Goal: Check status

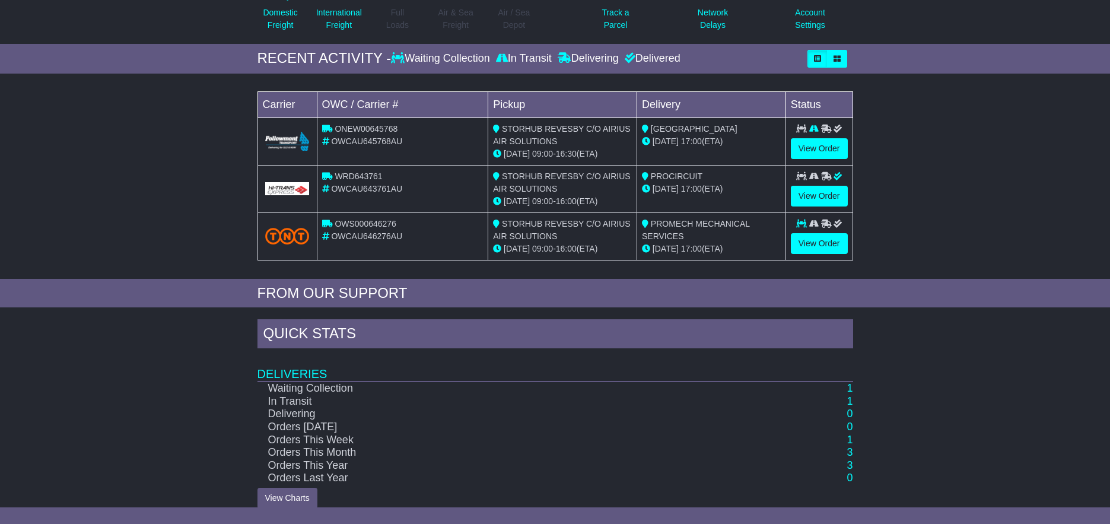
scroll to position [159, 0]
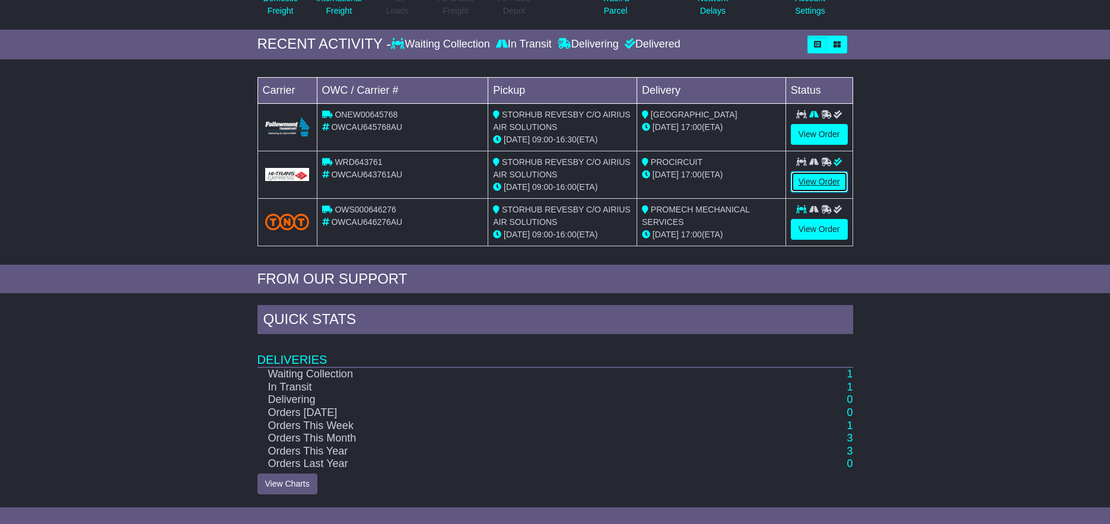
click at [810, 177] on link "View Order" at bounding box center [819, 181] width 57 height 21
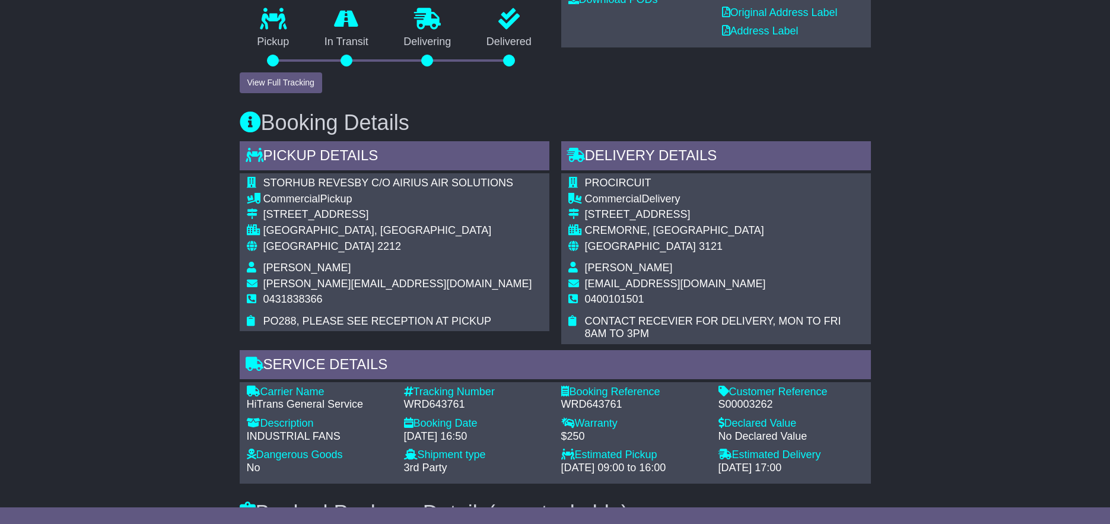
scroll to position [242, 0]
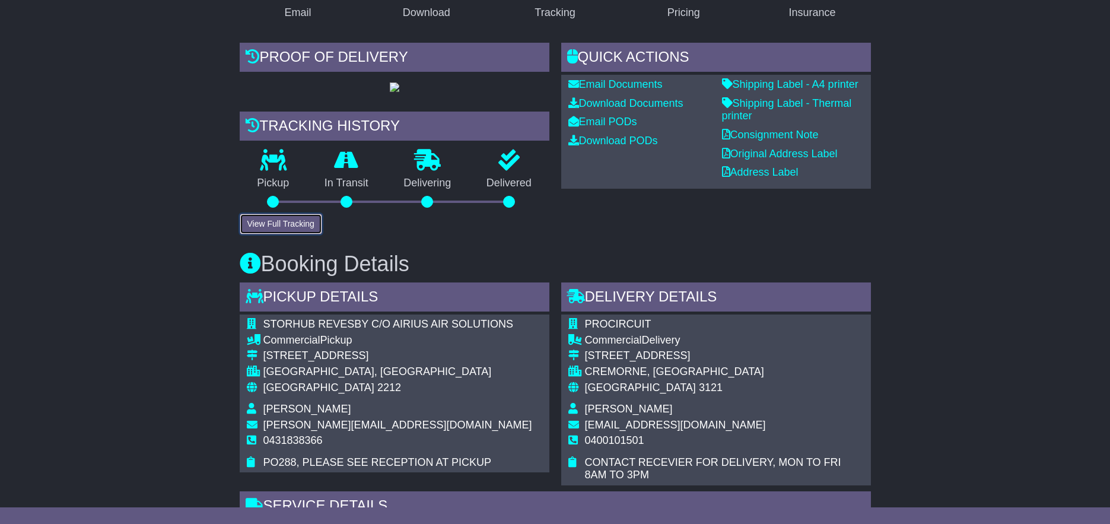
click at [314, 234] on button "View Full Tracking" at bounding box center [281, 224] width 82 height 21
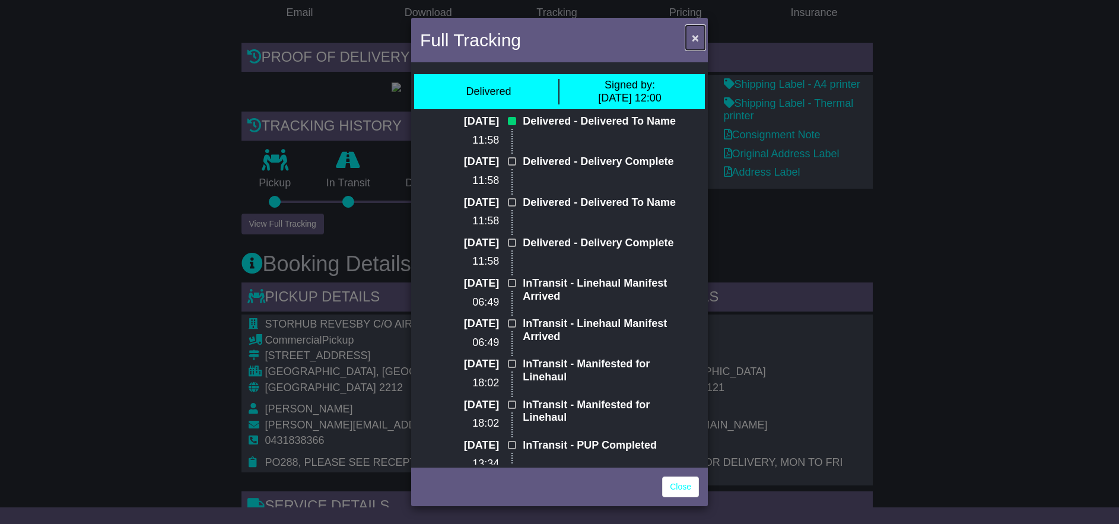
click at [695, 37] on span "×" at bounding box center [695, 38] width 7 height 14
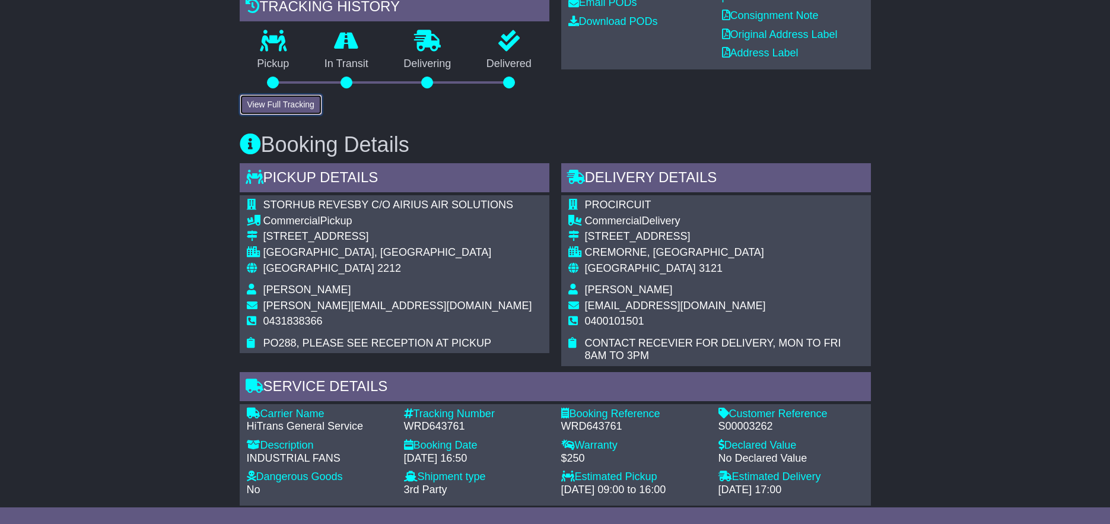
scroll to position [182, 0]
